Goal: Task Accomplishment & Management: Manage account settings

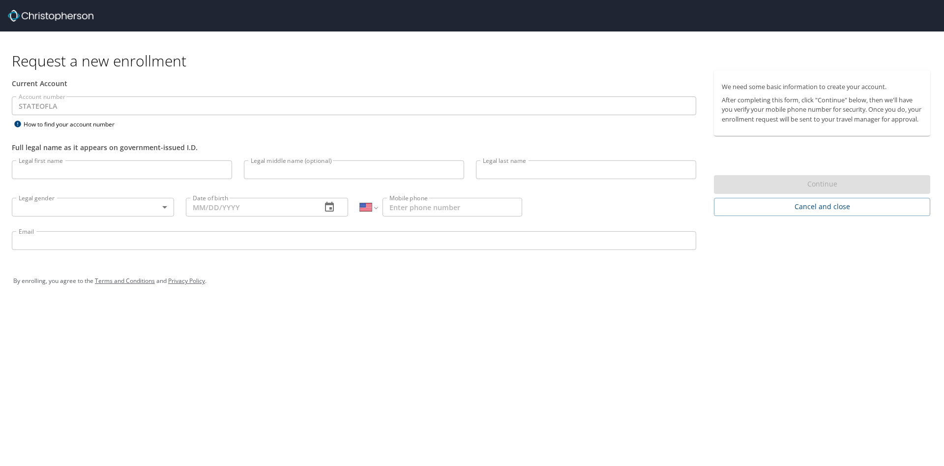
select select "US"
click at [101, 168] on input "Legal first name" at bounding box center [122, 169] width 220 height 19
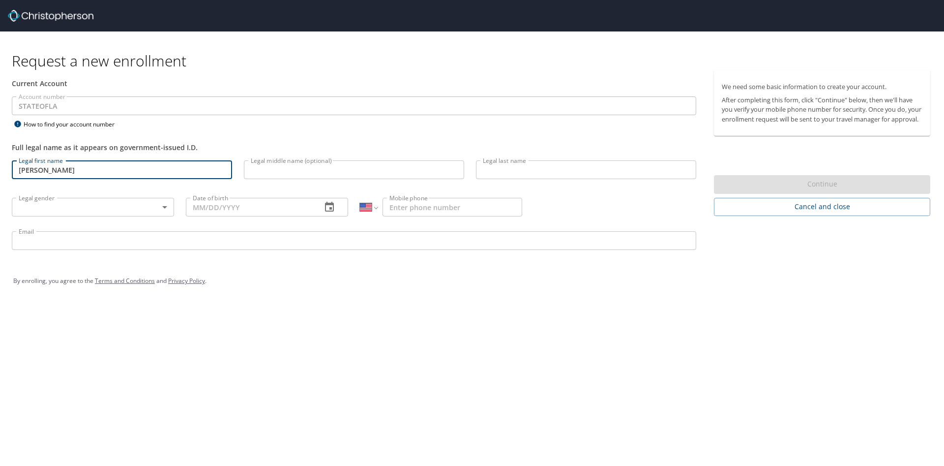
type input "Alexandra"
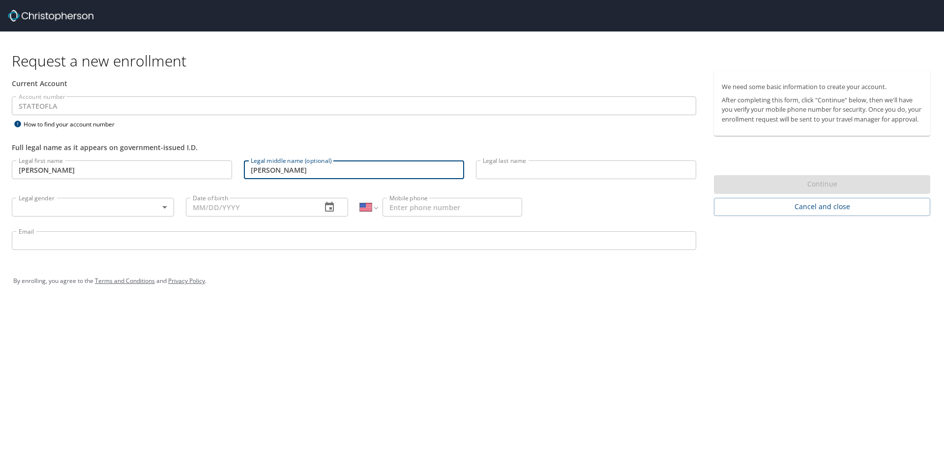
type input "[PERSON_NAME]"
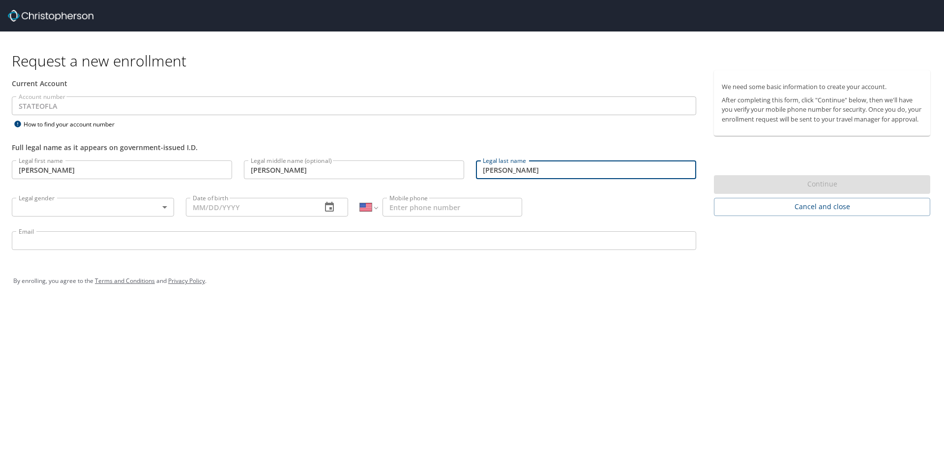
type input "[PERSON_NAME]"
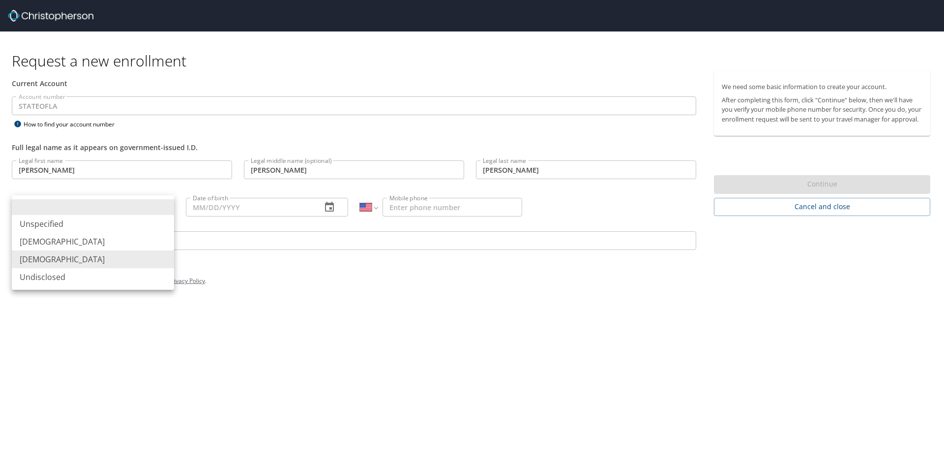
type input "[DEMOGRAPHIC_DATA]"
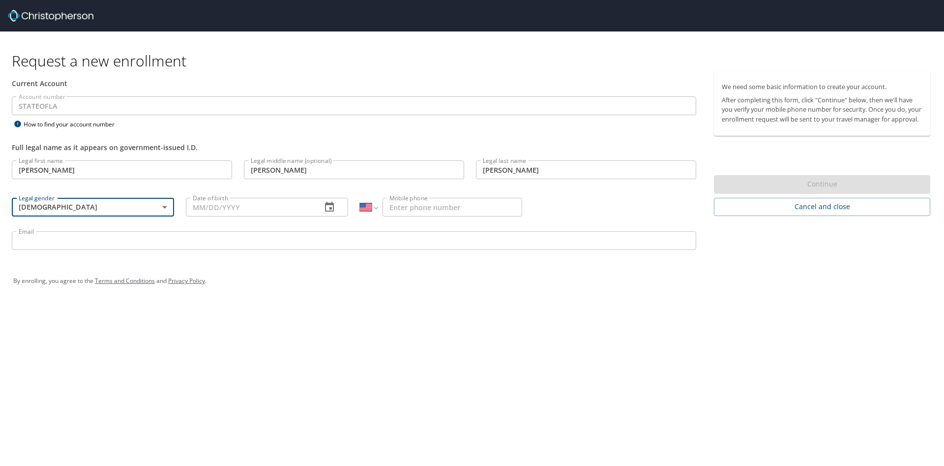
click at [217, 205] on input "Date of birth" at bounding box center [250, 207] width 128 height 19
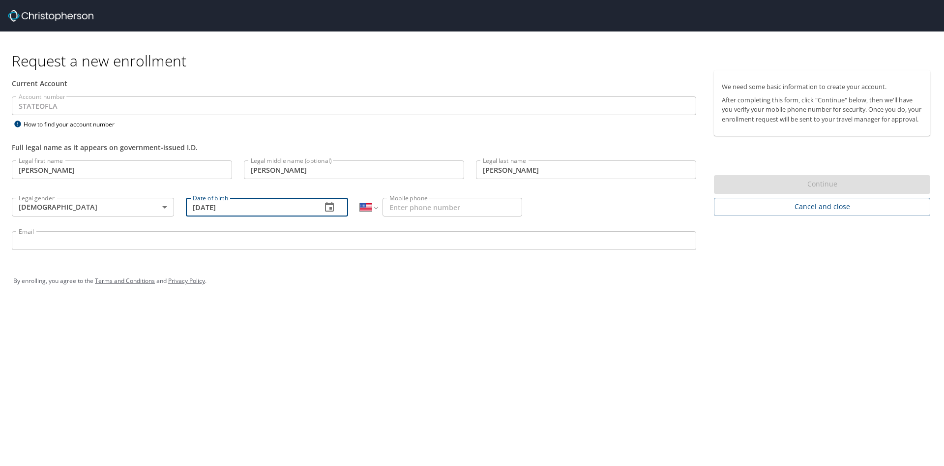
type input "09/25/1997"
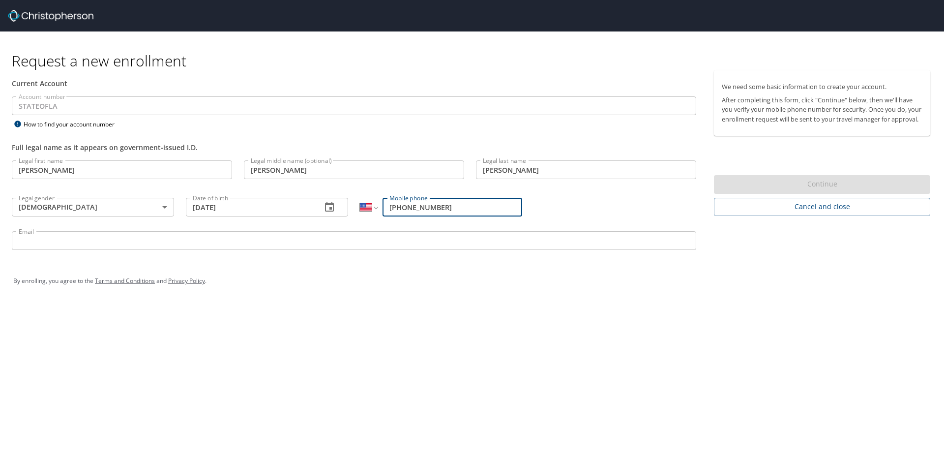
type input "[PHONE_NUMBER]"
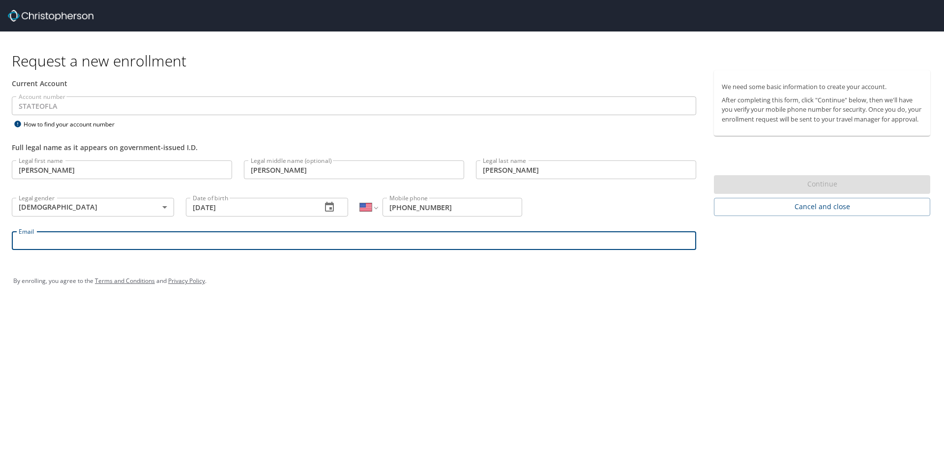
click at [207, 246] on input "Email" at bounding box center [354, 240] width 685 height 19
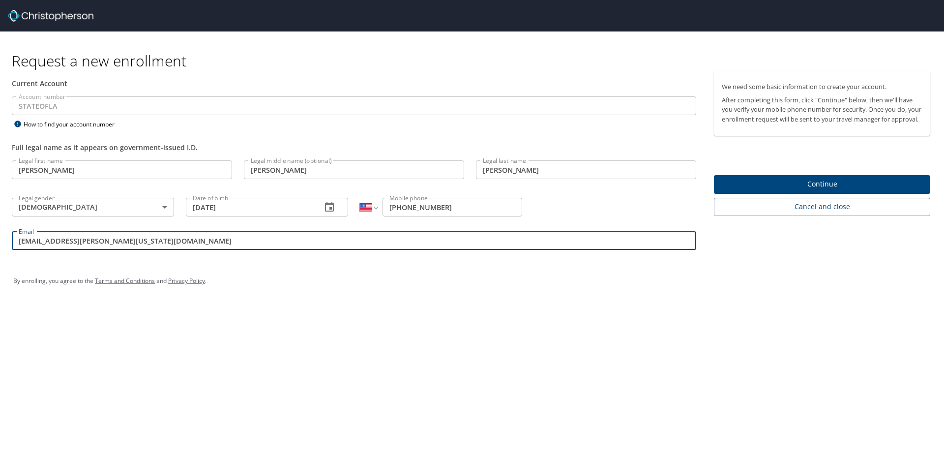
type input "alexandra.whitley@louisiana.edu"
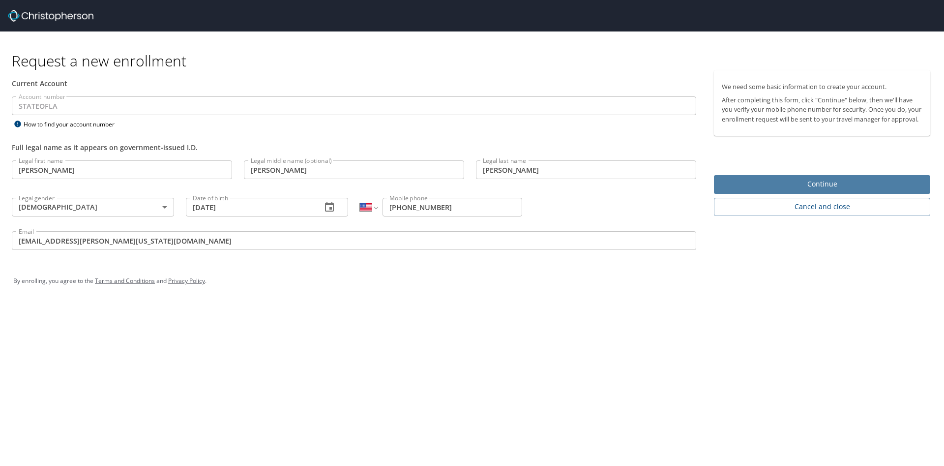
click at [827, 190] on span "Continue" at bounding box center [822, 184] width 201 height 12
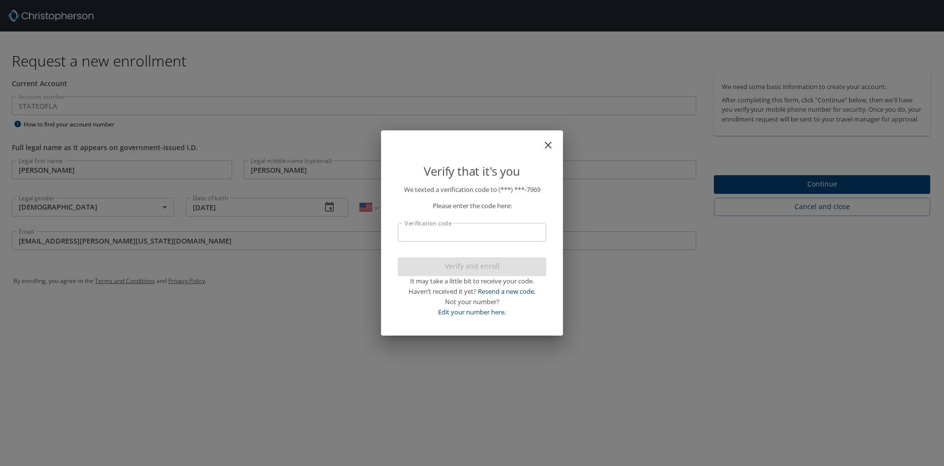
click at [499, 241] on input "Verification code" at bounding box center [472, 232] width 149 height 19
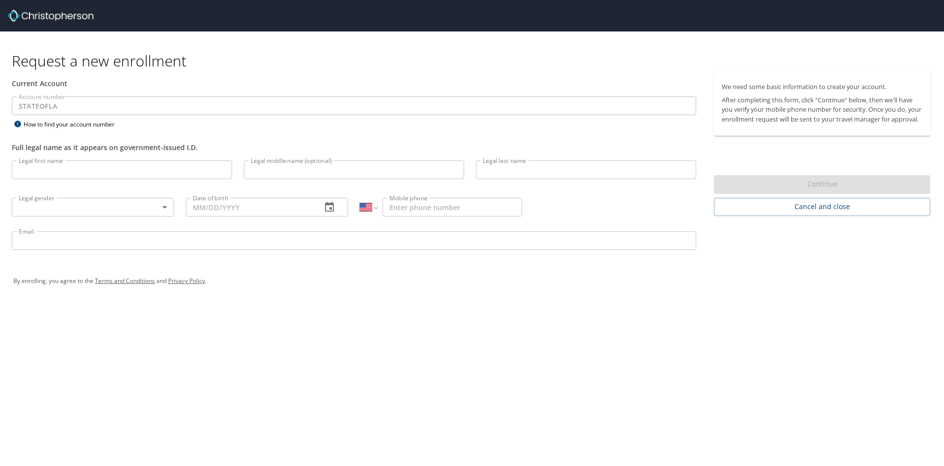
select select "US"
click at [112, 173] on input "Legal first name" at bounding box center [122, 169] width 220 height 19
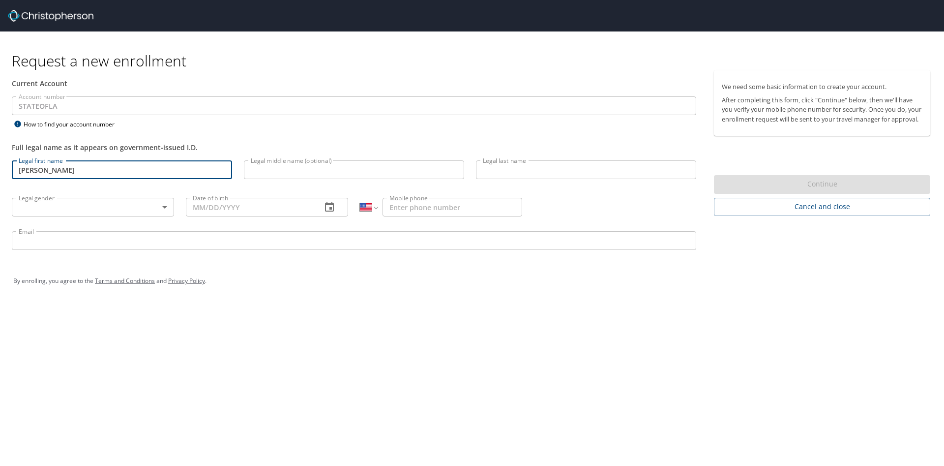
type input "[PERSON_NAME]"
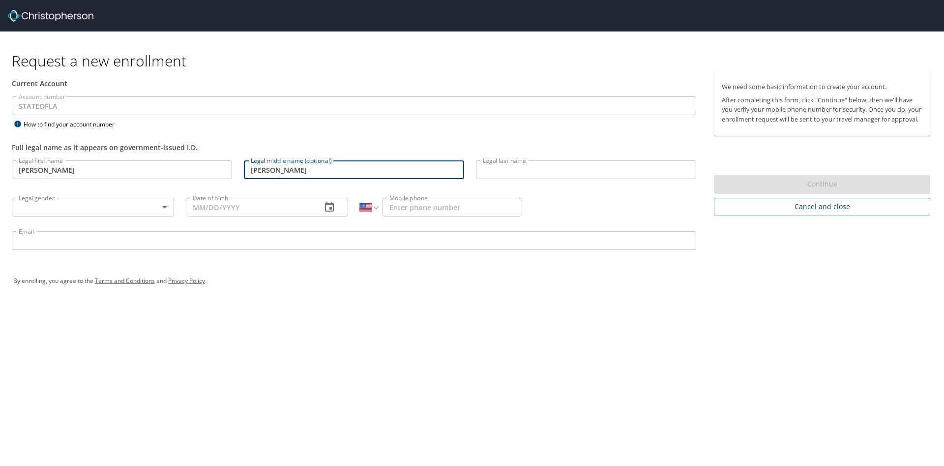
type input "[PERSON_NAME]"
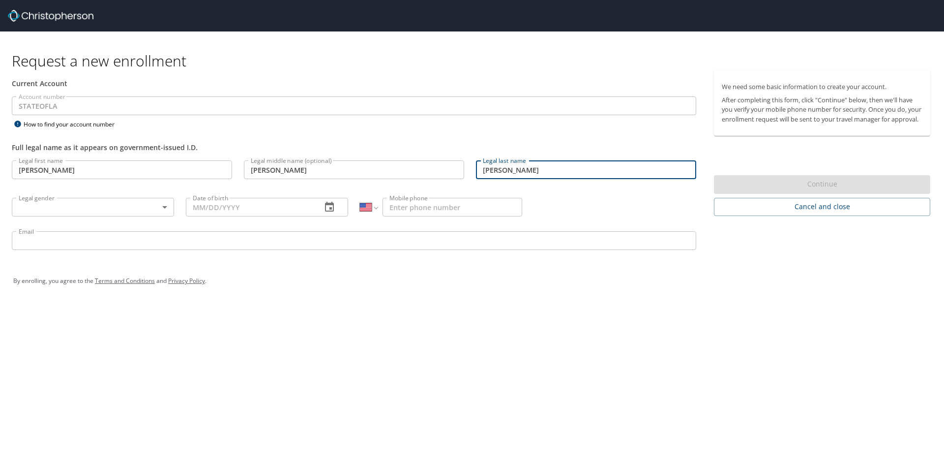
type input "[PERSON_NAME]"
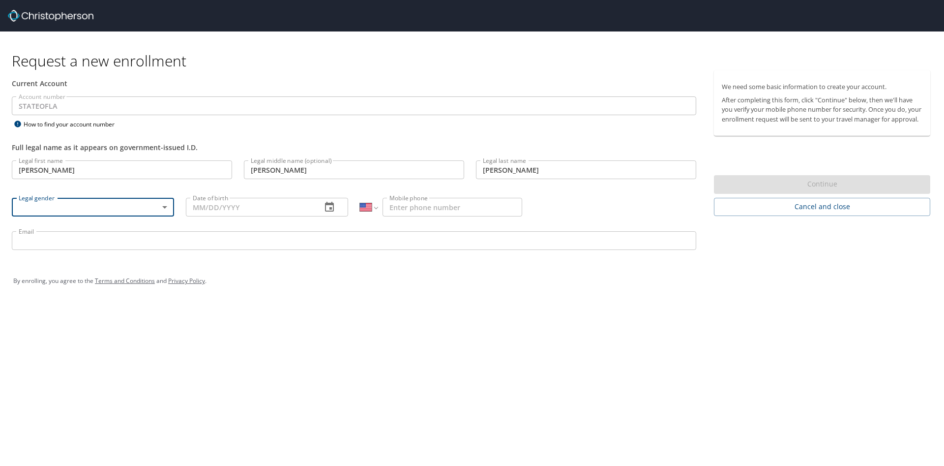
click at [72, 207] on body "Request a new enrollment Current Account Account number STATEOFLA Account numbe…" at bounding box center [472, 233] width 944 height 466
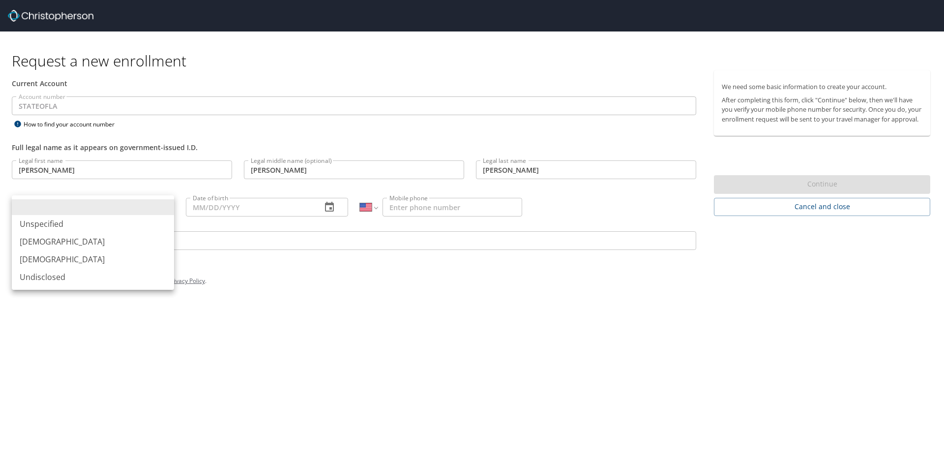
click at [64, 255] on li "Female" at bounding box center [93, 259] width 162 height 18
type input "Female"
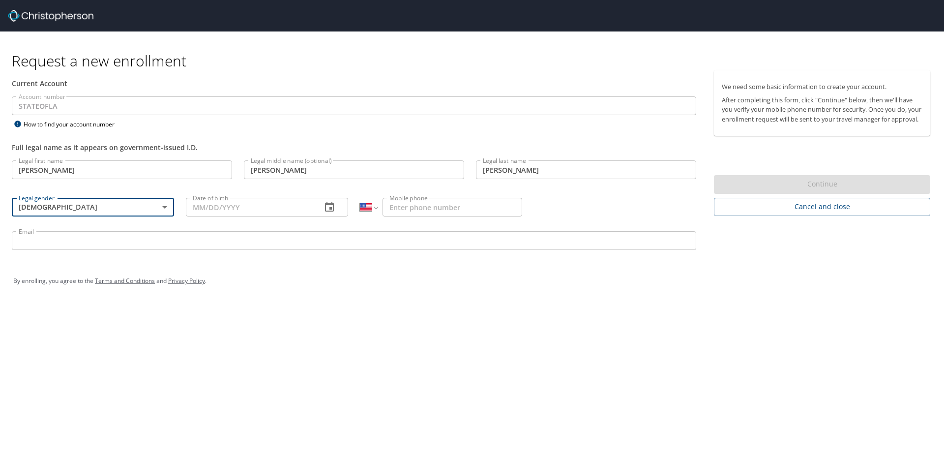
click at [259, 213] on input "Date of birth" at bounding box center [250, 207] width 128 height 19
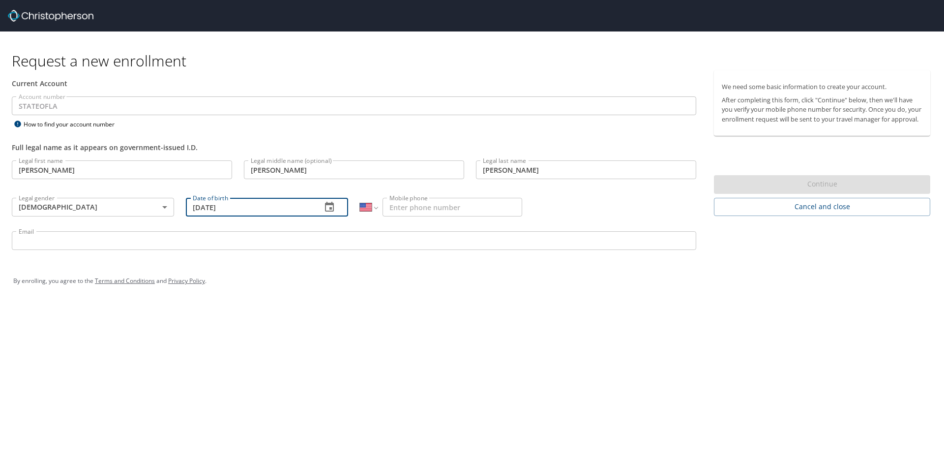
type input "09/25/1997"
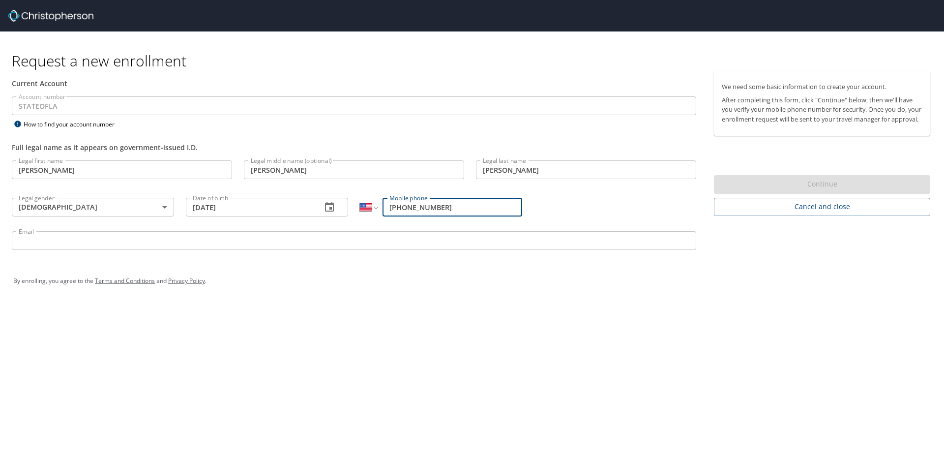
type input "(859) 312-7969"
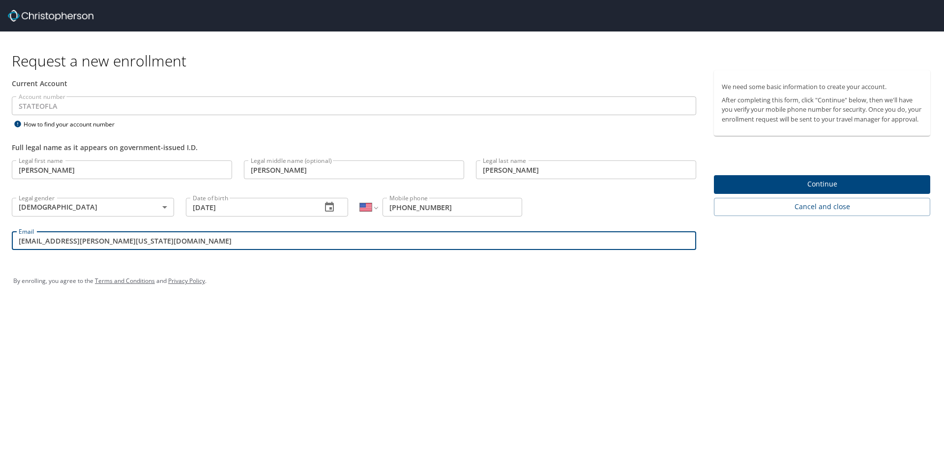
type input "[EMAIL_ADDRESS][PERSON_NAME][US_STATE][DOMAIN_NAME]"
click at [882, 187] on span "Continue" at bounding box center [822, 184] width 201 height 12
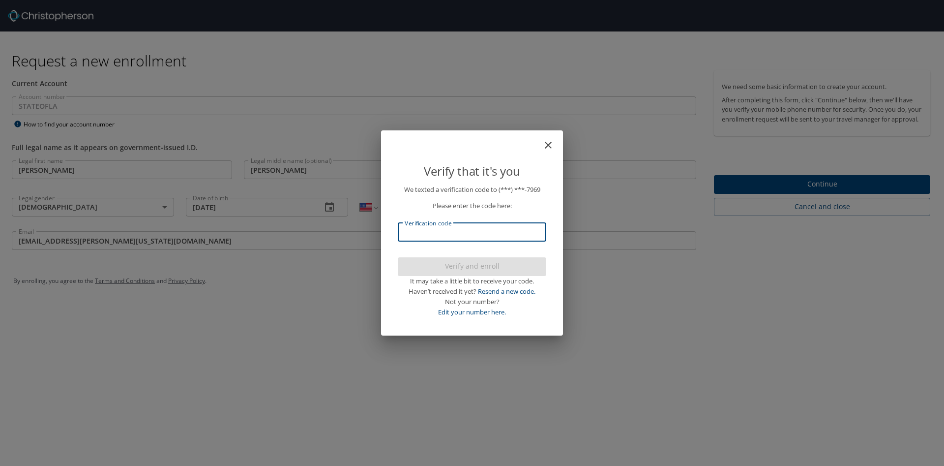
click at [483, 233] on input "Verification code" at bounding box center [472, 232] width 149 height 19
type input "566833"
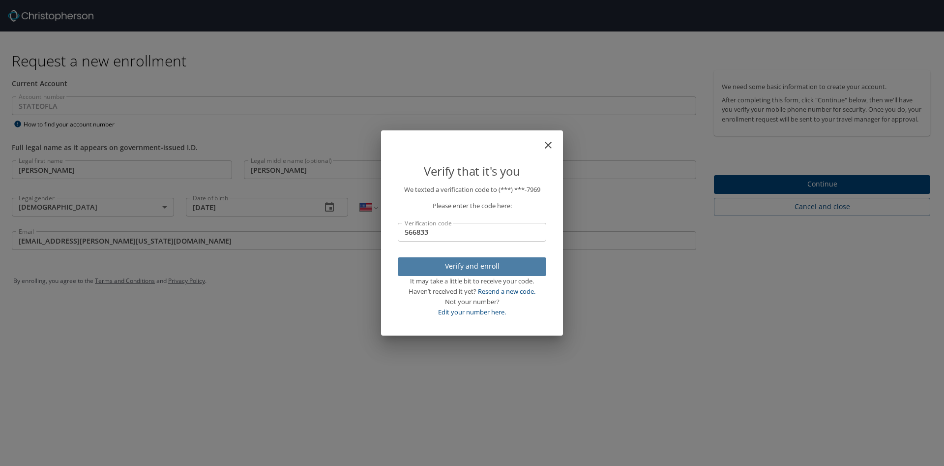
click at [506, 264] on span "Verify and enroll" at bounding box center [472, 266] width 133 height 12
click at [550, 277] on div "We texted a verification code to (***) ***- 7969 Please enter the code here: Ve…" at bounding box center [472, 257] width 172 height 146
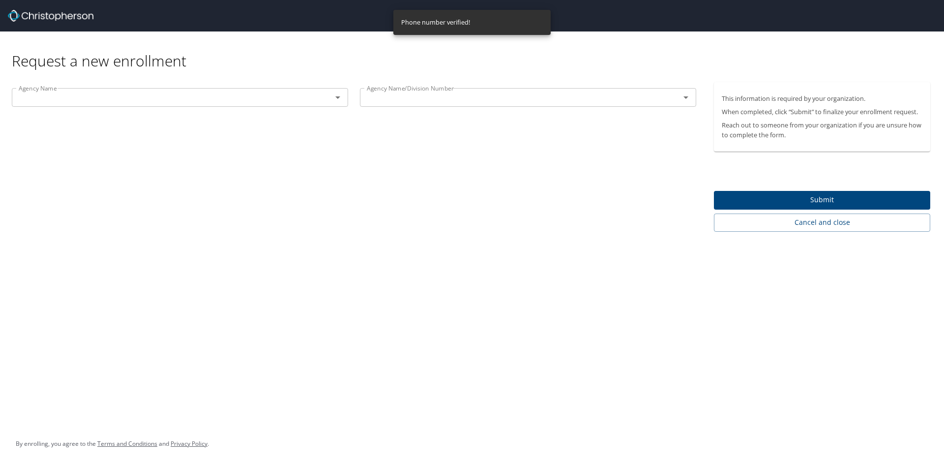
click at [407, 191] on p "We texted a verification code to (***) ***- 7969" at bounding box center [472, 189] width 149 height 10
click at [312, 99] on input "text" at bounding box center [166, 97] width 302 height 13
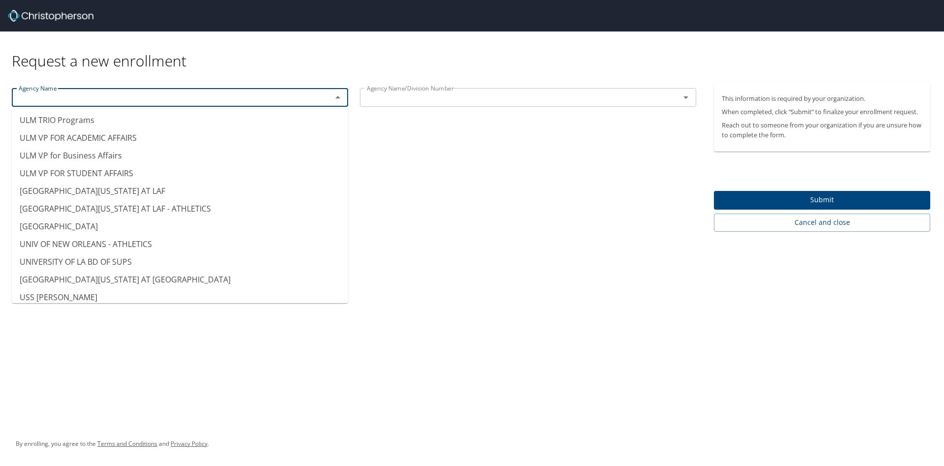
scroll to position [9544, 0]
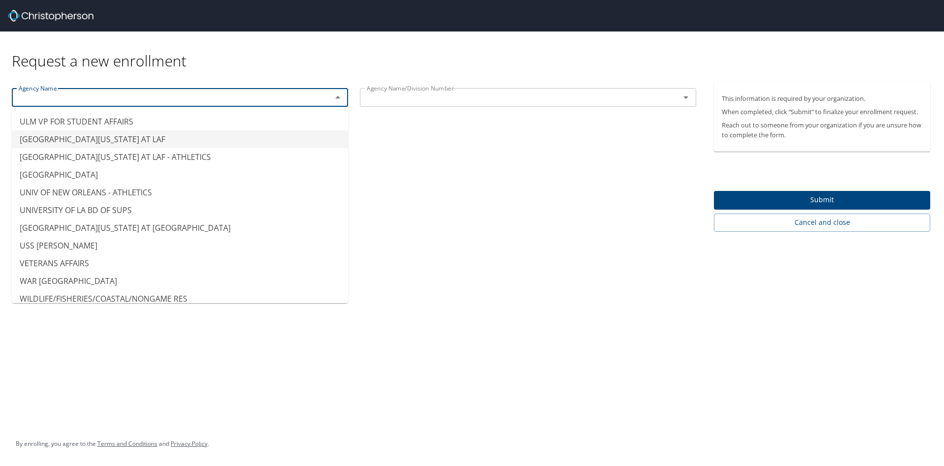
click at [114, 137] on li "UNIV OF LOUISIANA AT LAF" at bounding box center [180, 139] width 336 height 18
type input "UNIV OF LOUISIANA AT LAF"
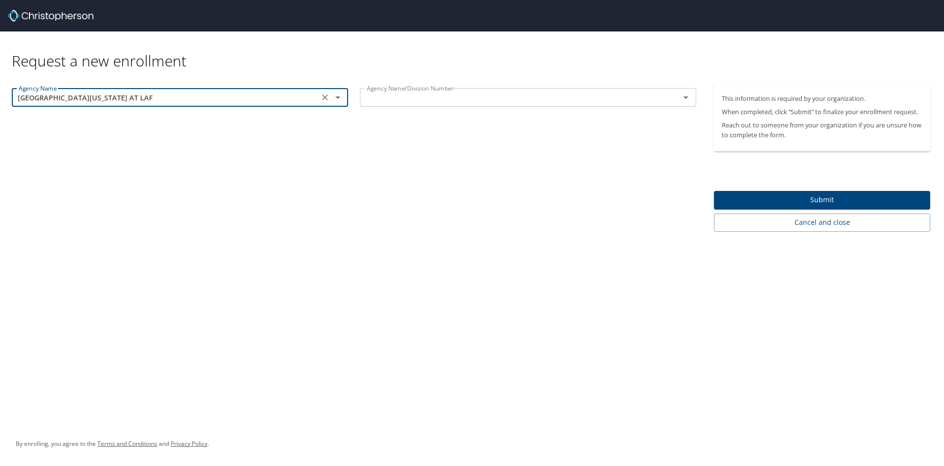
click at [433, 99] on input "text" at bounding box center [514, 97] width 302 height 13
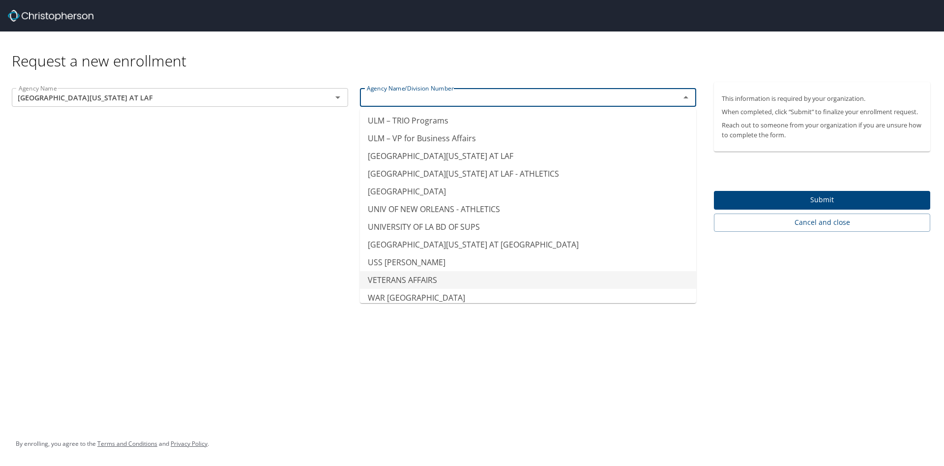
scroll to position [9479, 0]
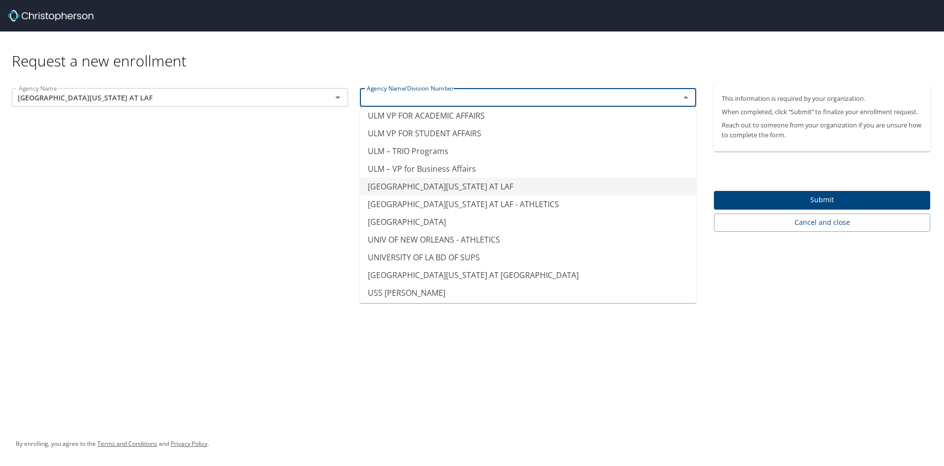
click at [522, 184] on li "UNIV OF LOUISIANA AT LAF" at bounding box center [528, 187] width 336 height 18
type input "UNIV OF LOUISIANA AT LAF"
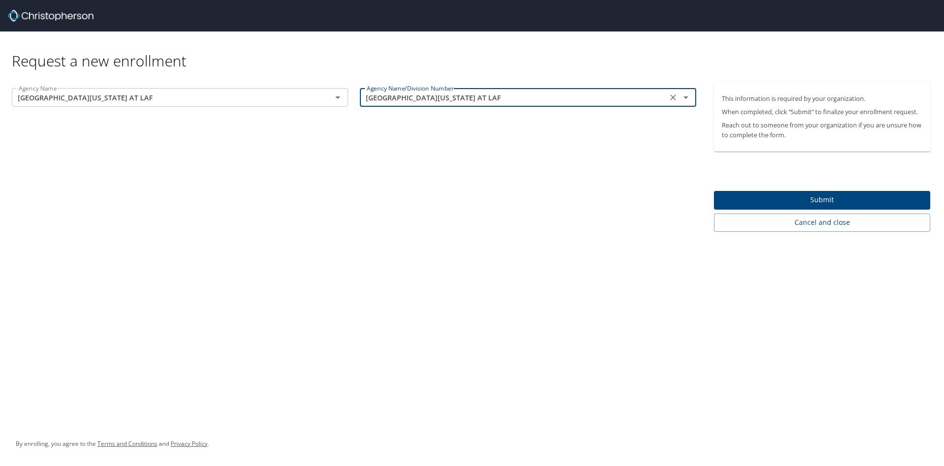
click at [565, 207] on div "Agency Name UNIV OF LOUISIANA AT LAF Agency Name Agency Name/Division Number UN…" at bounding box center [354, 157] width 708 height 150
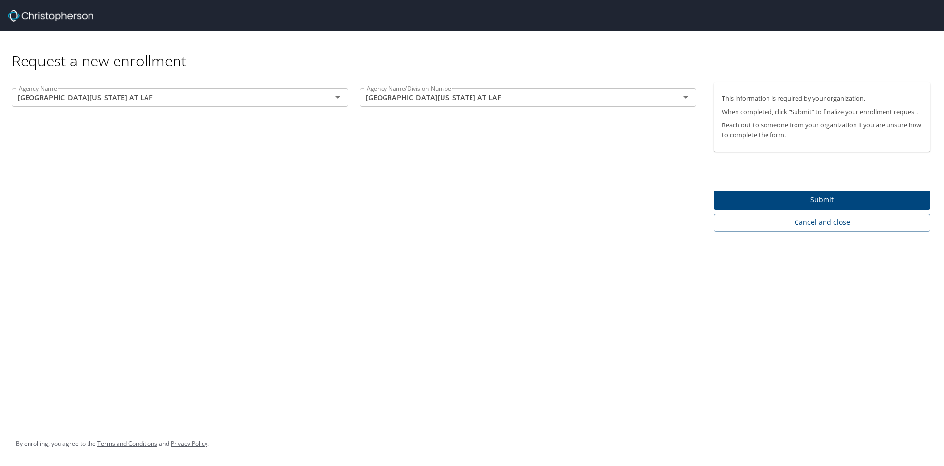
click at [791, 198] on span "Submit" at bounding box center [822, 200] width 201 height 12
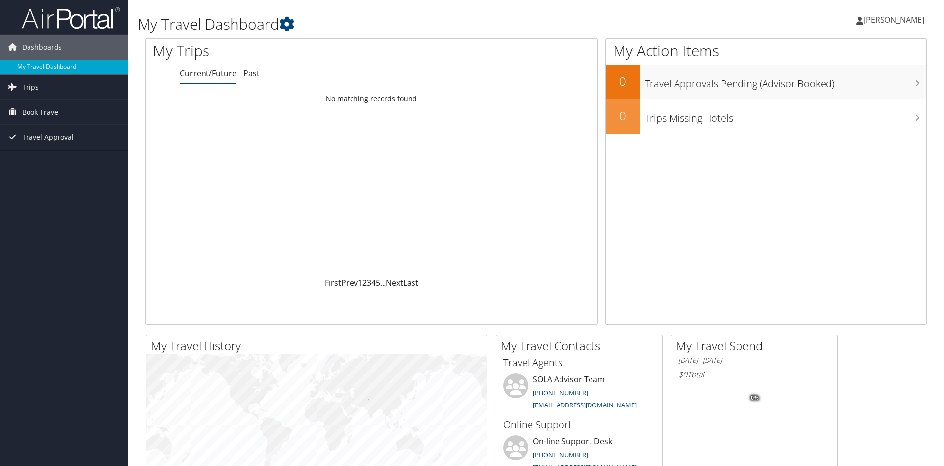
click at [876, 24] on span "[PERSON_NAME]" at bounding box center [894, 19] width 61 height 11
click at [845, 92] on link "View Travel Profile" at bounding box center [869, 87] width 110 height 17
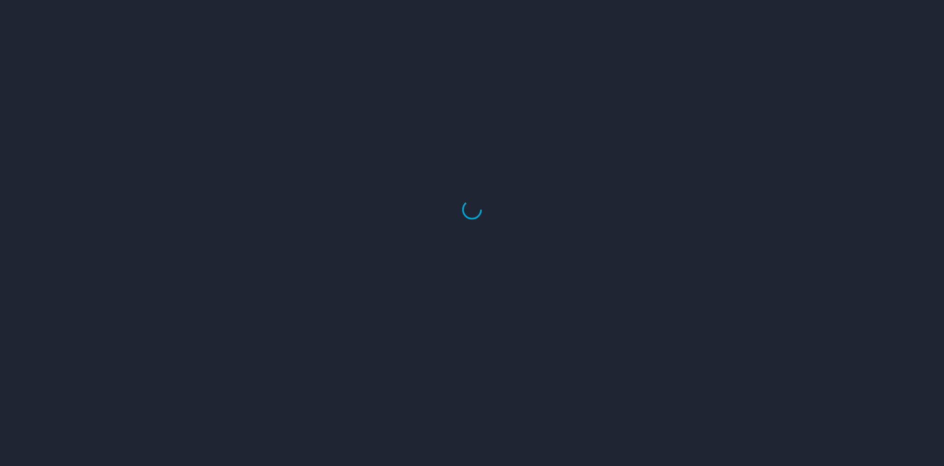
select select "US"
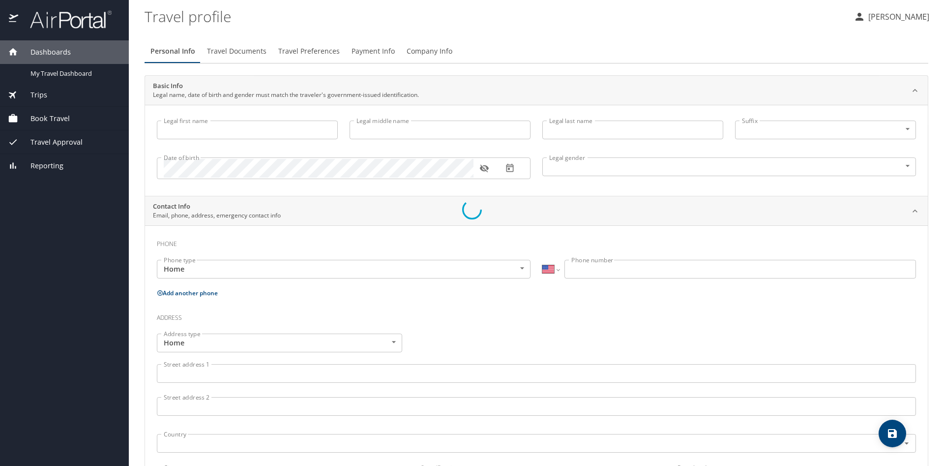
select select "US"
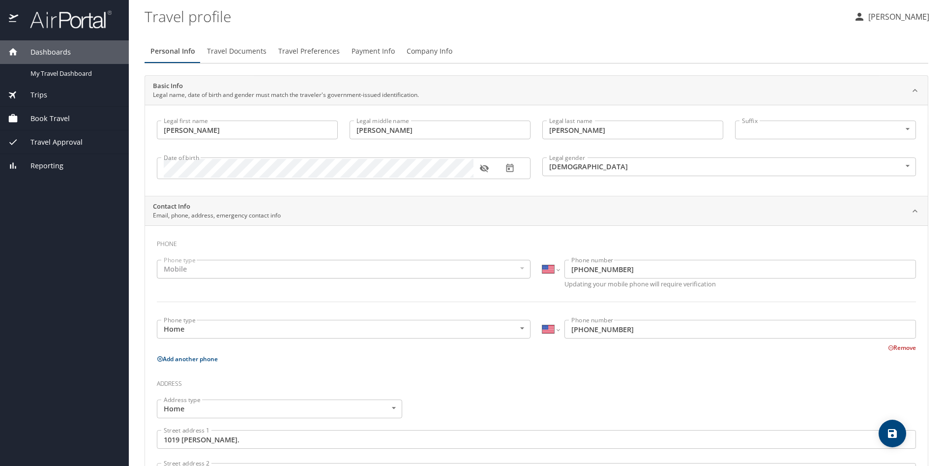
type input "[PERSON_NAME]"
type input "Female"
type input "[PERSON_NAME]"
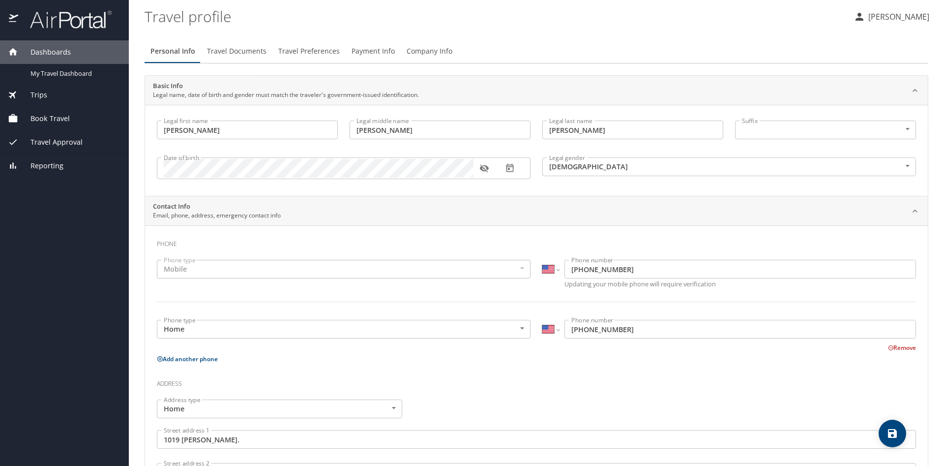
type input "[PERSON_NAME]"
type input "(859) 396-6142"
type input "melissa.whitley@tardog.com"
click at [873, 17] on p "[PERSON_NAME]" at bounding box center [898, 17] width 64 height 12
click at [894, 37] on li "My settings" at bounding box center [888, 39] width 100 height 18
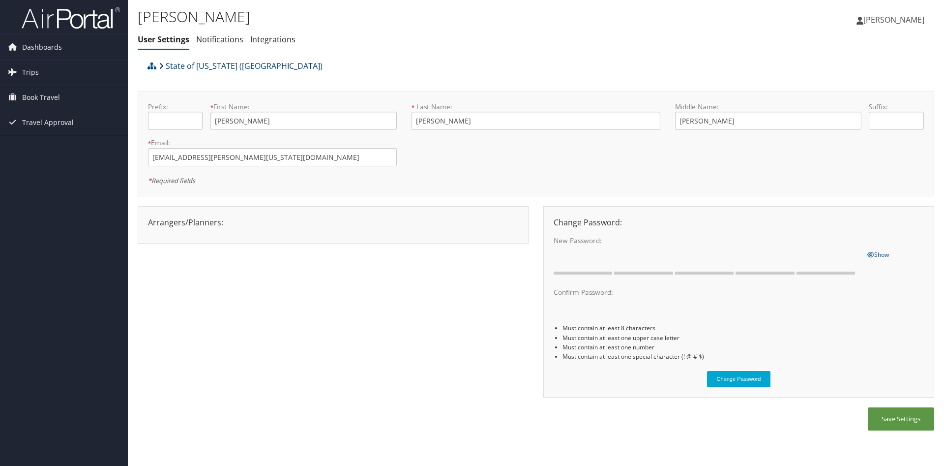
click at [225, 69] on link "State of [US_STATE] ([GEOGRAPHIC_DATA])" at bounding box center [241, 66] width 164 height 20
click at [161, 65] on icon at bounding box center [161, 66] width 5 height 8
click at [290, 40] on link "Integrations" at bounding box center [272, 39] width 45 height 11
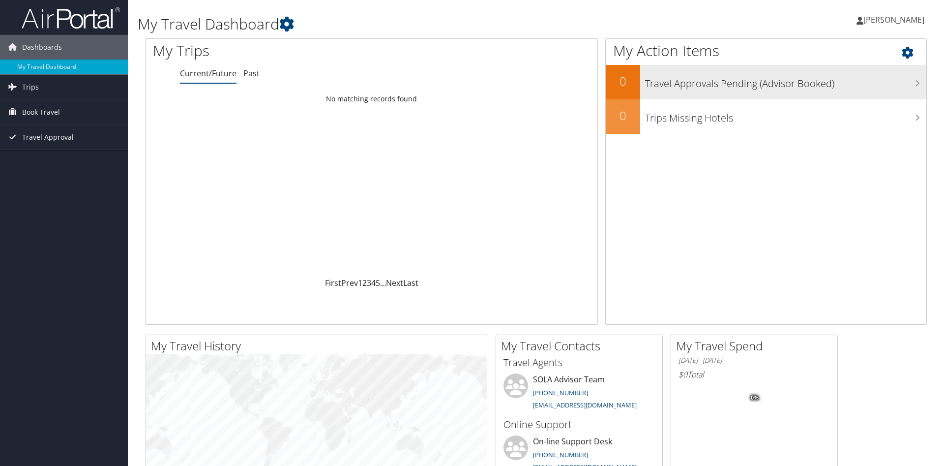
click at [814, 91] on div "Travel Approvals Pending (Advisor Booked)" at bounding box center [783, 82] width 286 height 34
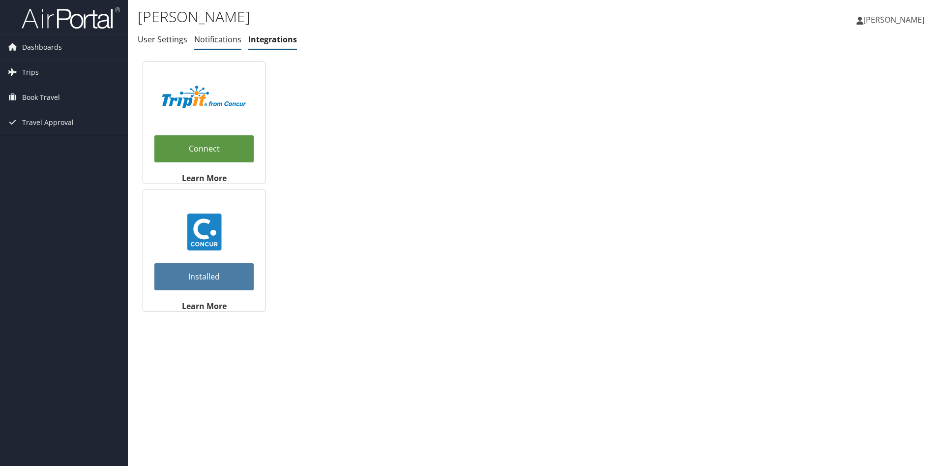
click at [209, 38] on link "Notifications" at bounding box center [217, 39] width 47 height 11
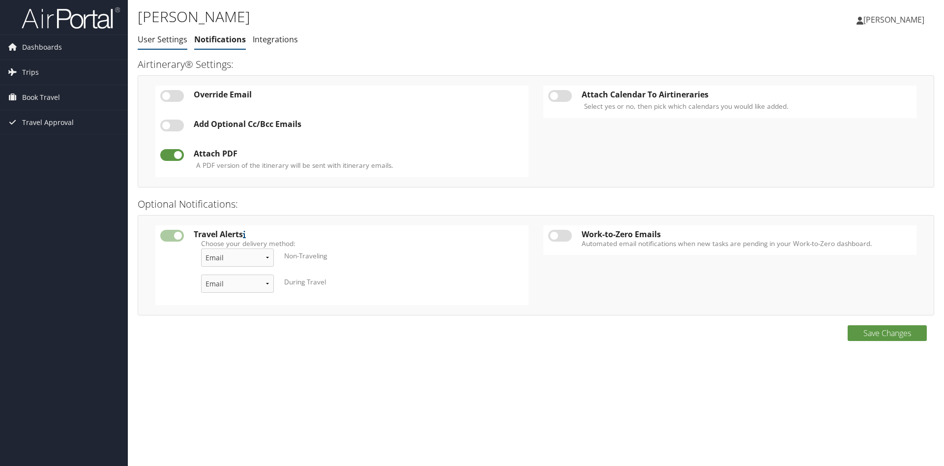
click at [166, 38] on link "User Settings" at bounding box center [163, 39] width 50 height 11
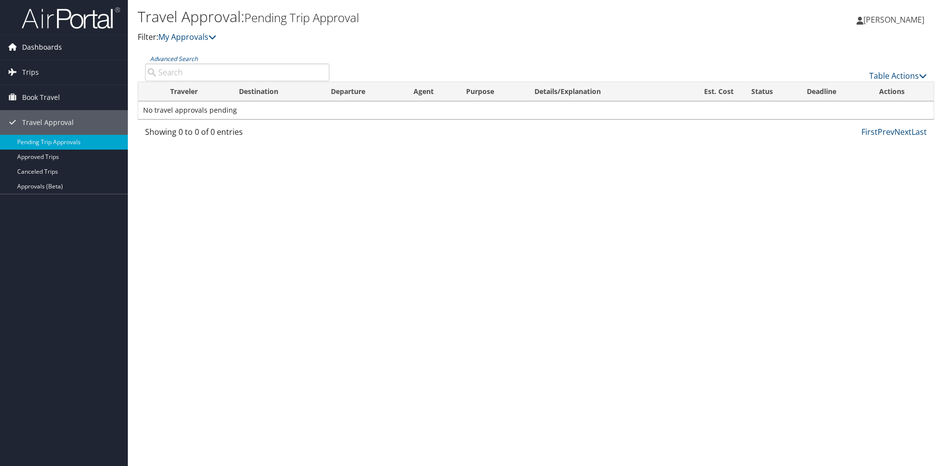
click at [43, 45] on span "Dashboards" at bounding box center [42, 47] width 40 height 25
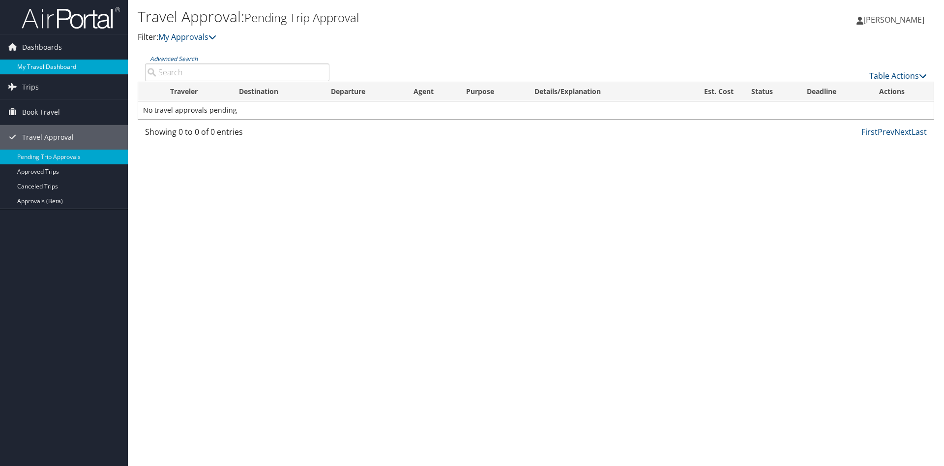
click at [44, 67] on link "My Travel Dashboard" at bounding box center [64, 67] width 128 height 15
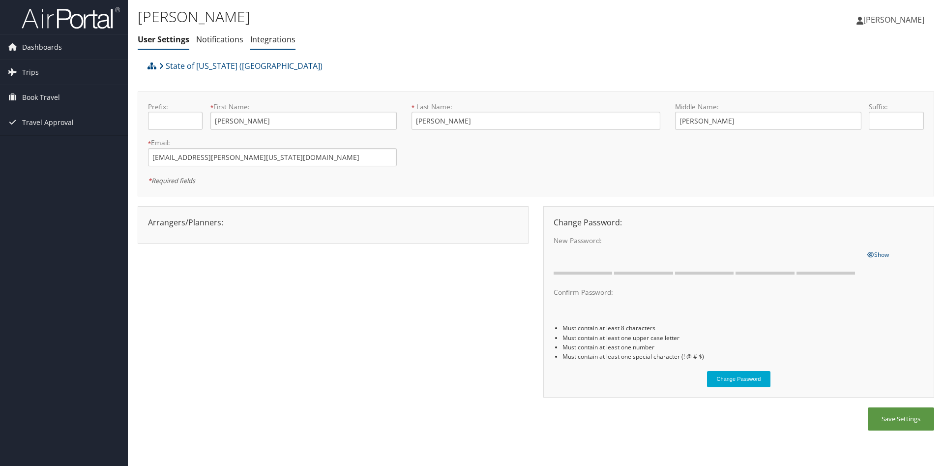
click at [269, 40] on link "Integrations" at bounding box center [272, 39] width 45 height 11
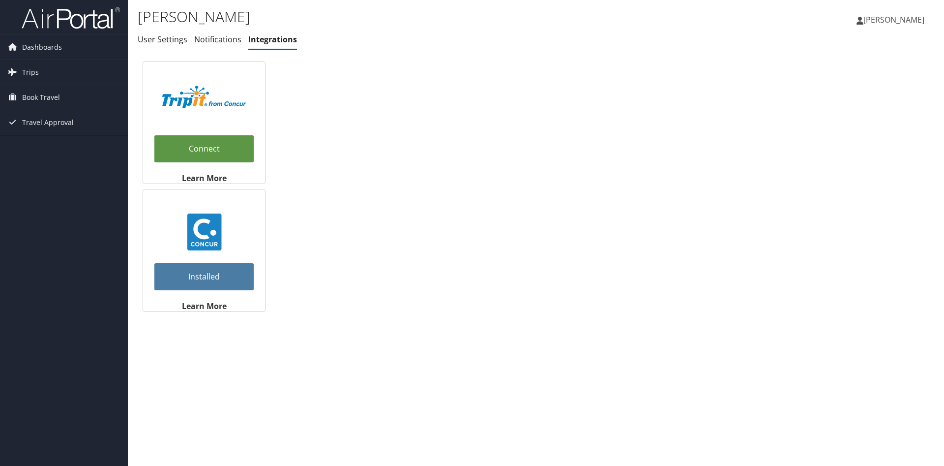
click at [223, 270] on link "Installed" at bounding box center [203, 276] width 99 height 27
click at [208, 274] on link "Installed" at bounding box center [203, 276] width 99 height 27
click at [205, 232] on img at bounding box center [204, 231] width 37 height 37
click at [202, 306] on strong "Learn More" at bounding box center [204, 306] width 45 height 11
click at [162, 38] on link "User Settings" at bounding box center [163, 39] width 50 height 11
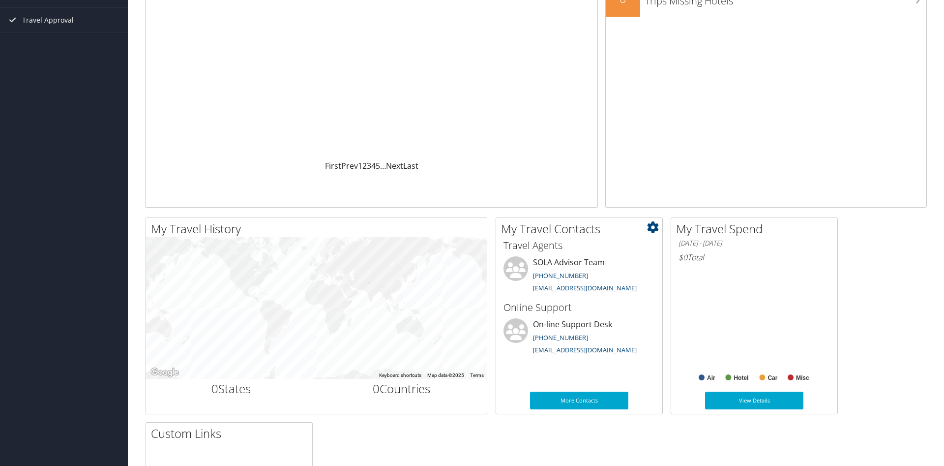
scroll to position [151, 0]
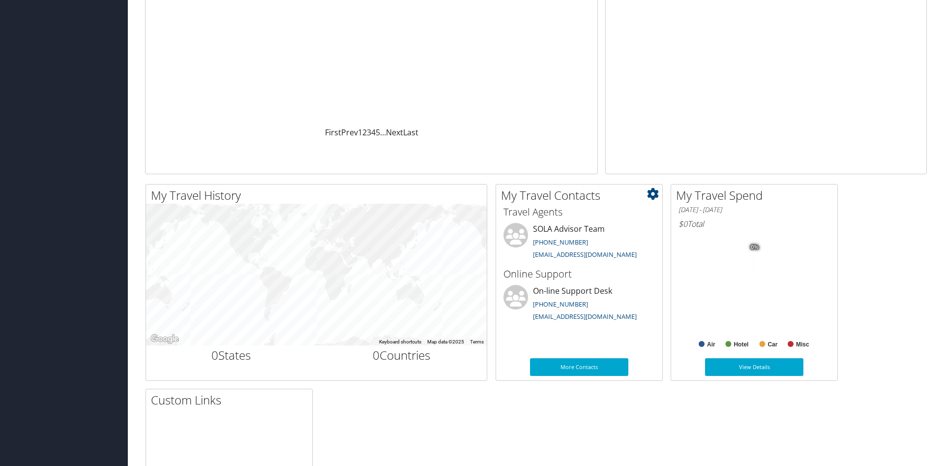
click at [657, 195] on icon at bounding box center [653, 194] width 12 height 12
click at [575, 416] on div "My Travel History Small Medium Large ← Move left → Move right ↑ Move up ↓ Move …" at bounding box center [536, 384] width 797 height 401
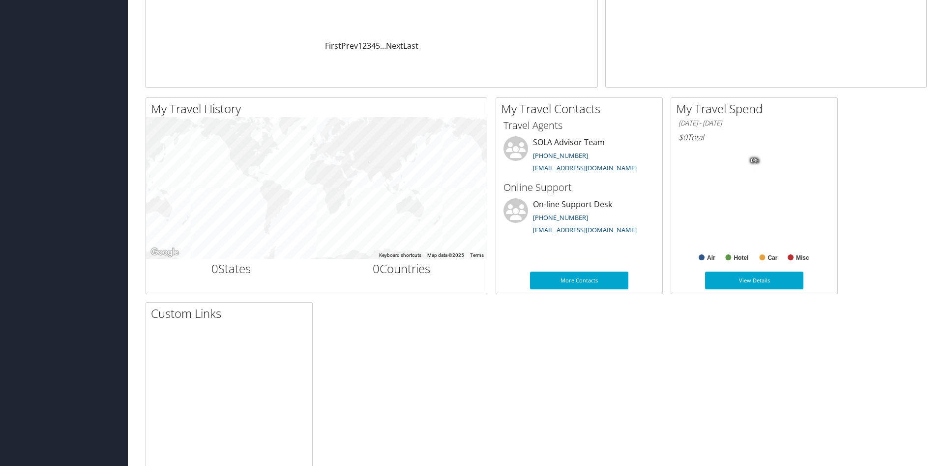
scroll to position [0, 0]
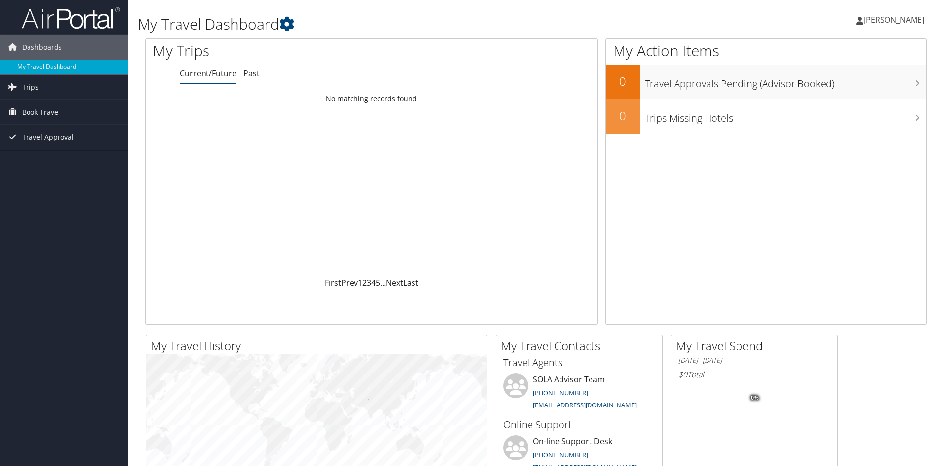
click at [903, 16] on span "[PERSON_NAME]" at bounding box center [894, 19] width 61 height 11
click at [842, 54] on link "My Settings" at bounding box center [869, 54] width 110 height 17
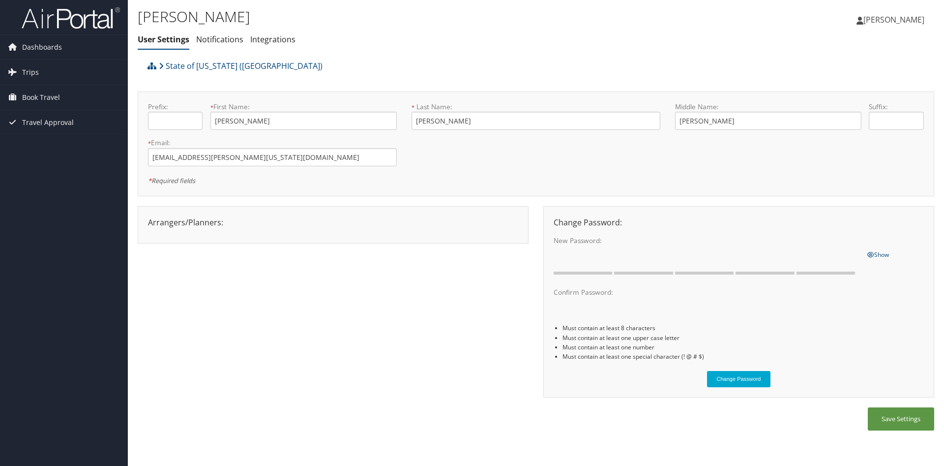
click at [252, 325] on div "Arrangers/Planners: Edit Arrangers & Planners [PERSON_NAME] [PERSON_NAME] [PERS…" at bounding box center [536, 307] width 797 height 202
